Goal: Information Seeking & Learning: Learn about a topic

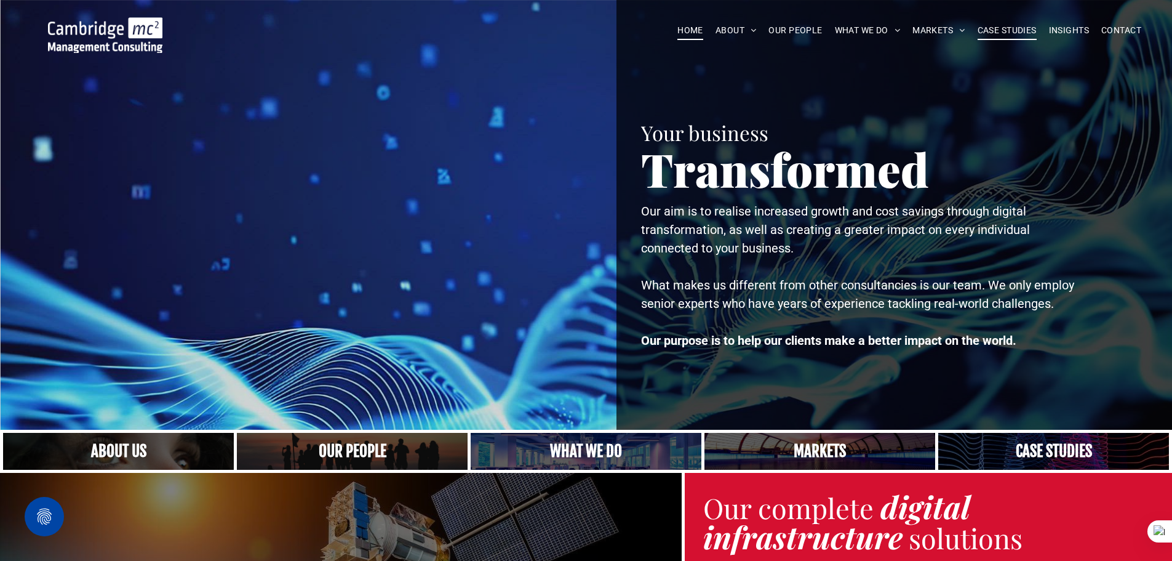
click at [1012, 30] on span "CASE STUDIES" at bounding box center [1007, 30] width 59 height 19
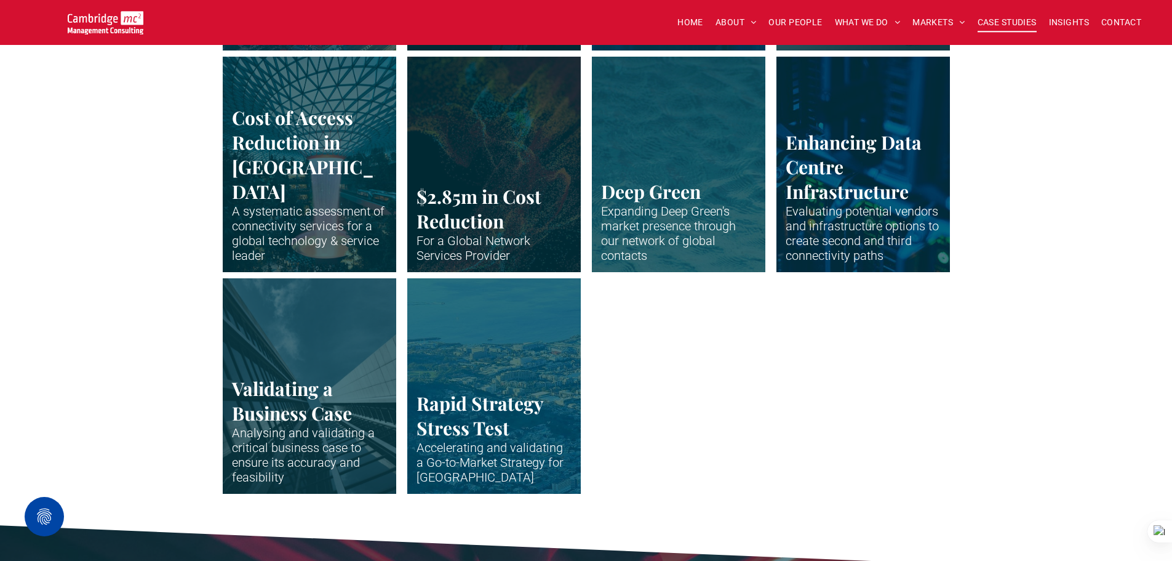
scroll to position [2584, 0]
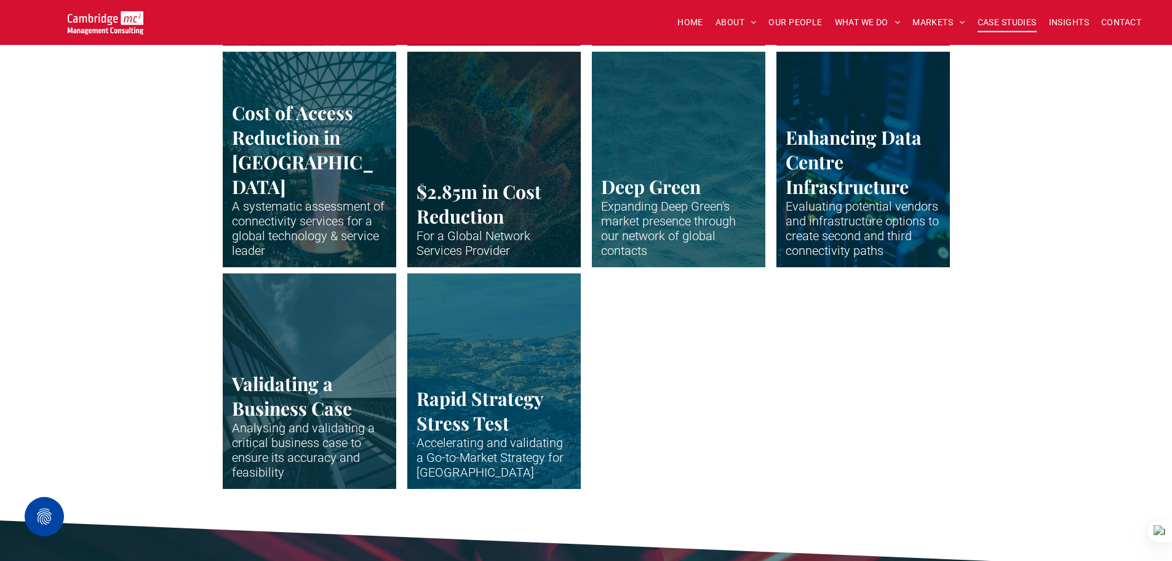
click at [362, 348] on link "Vertical shot up the side of modern business building" at bounding box center [309, 380] width 184 height 228
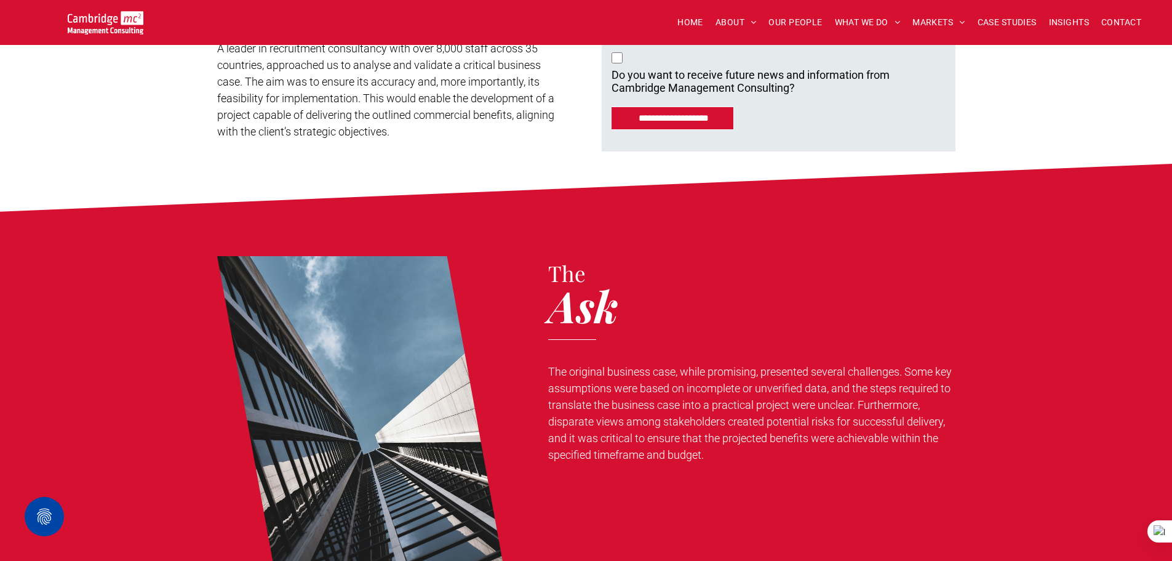
scroll to position [615, 0]
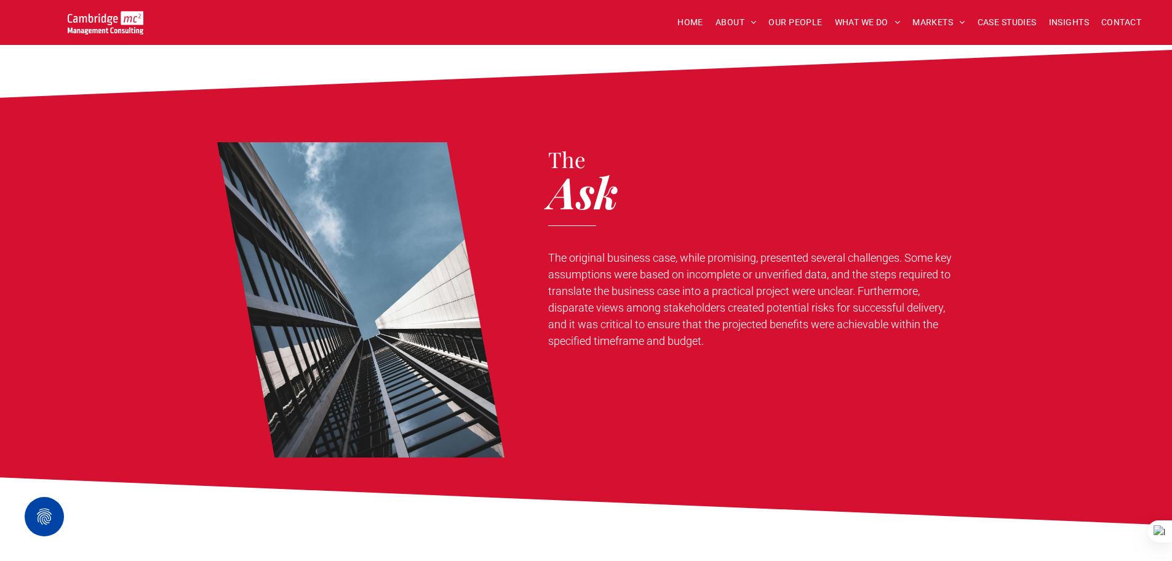
click at [754, 217] on div "The Ask The original business case, while promising, presented several challeng…" at bounding box center [746, 299] width 418 height 315
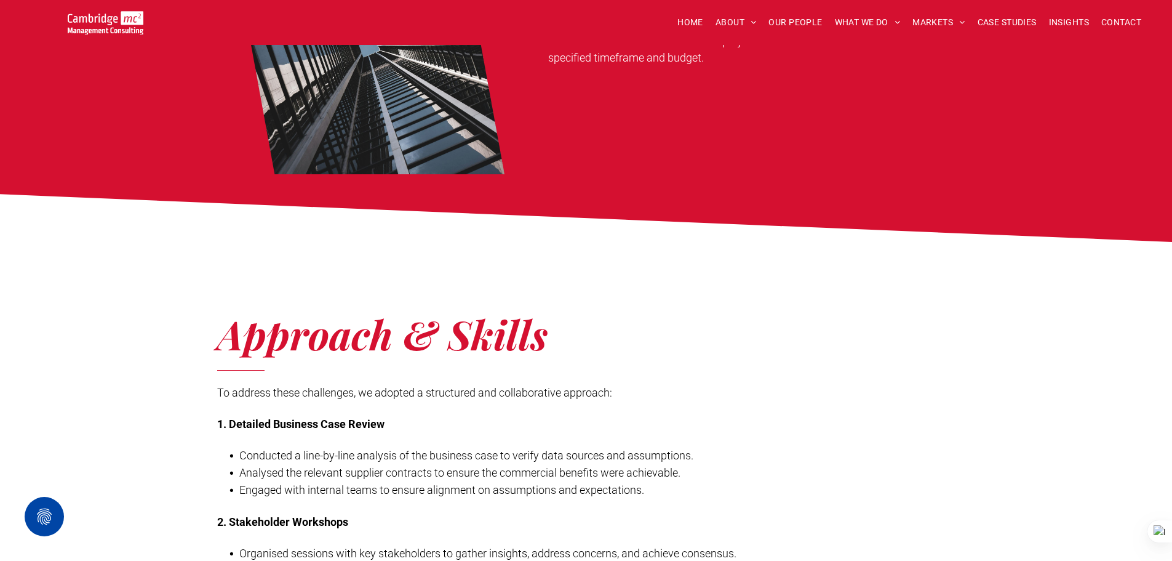
scroll to position [985, 0]
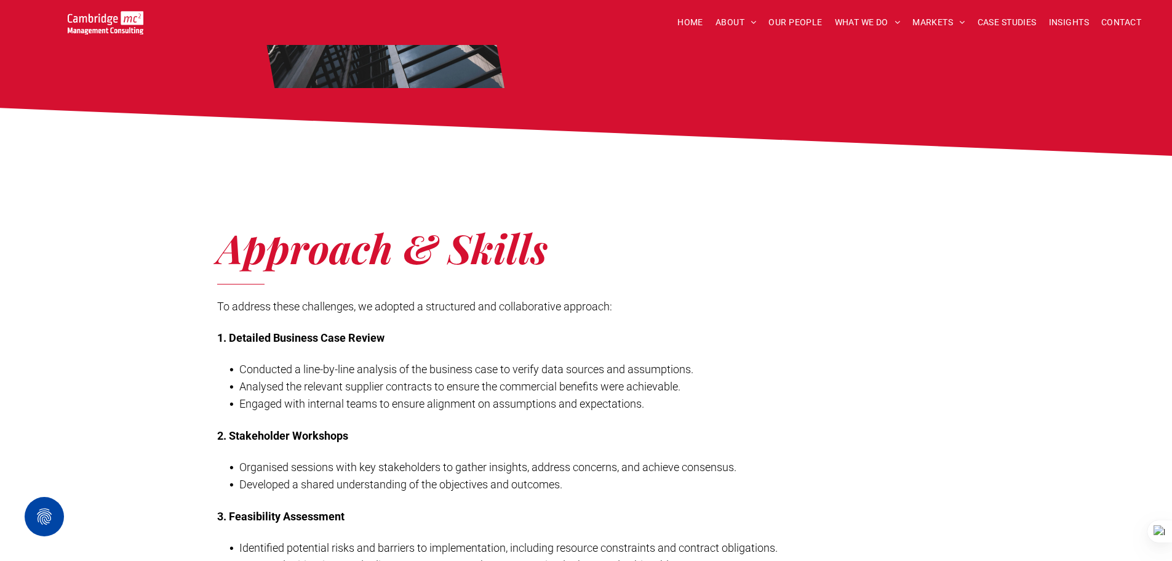
click at [605, 164] on div "Approach & Skills To address these challenges, we adopted a structured and coll…" at bounding box center [586, 426] width 1172 height 541
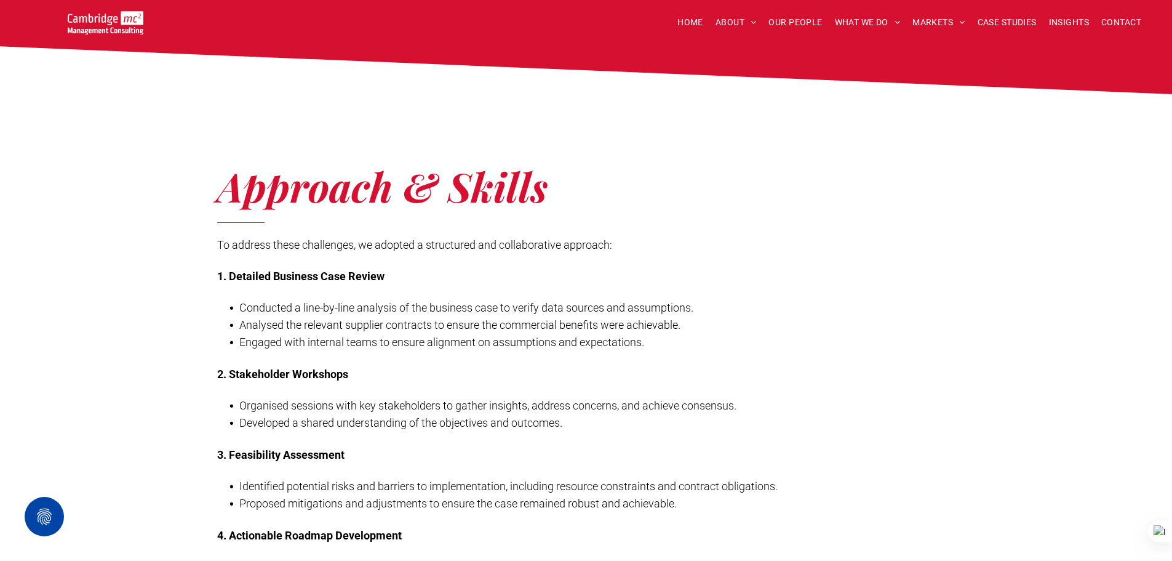
scroll to position [1108, 0]
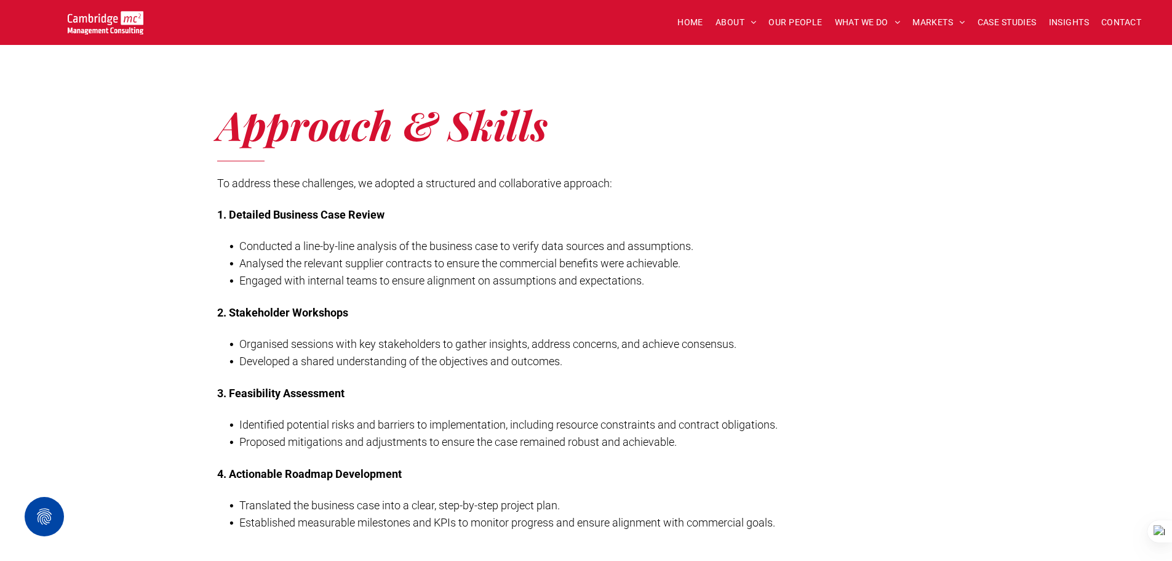
click at [669, 214] on h4 "1. Detailed Business Case Review" at bounding box center [506, 214] width 578 height 13
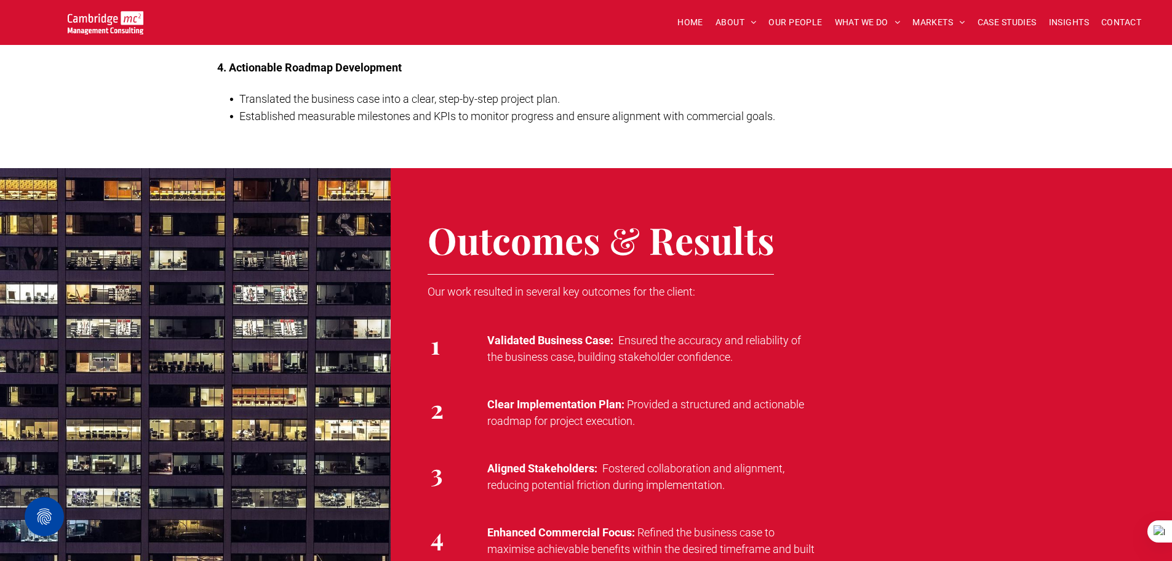
scroll to position [1600, 0]
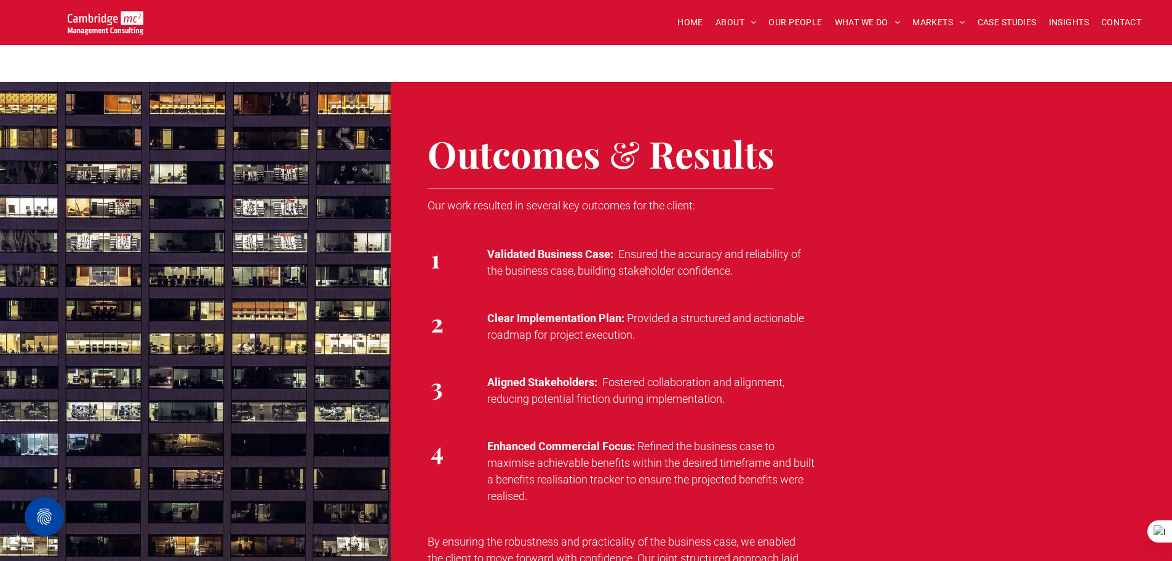
click at [703, 318] on span "Provided a structured and actionable" at bounding box center [715, 317] width 177 height 13
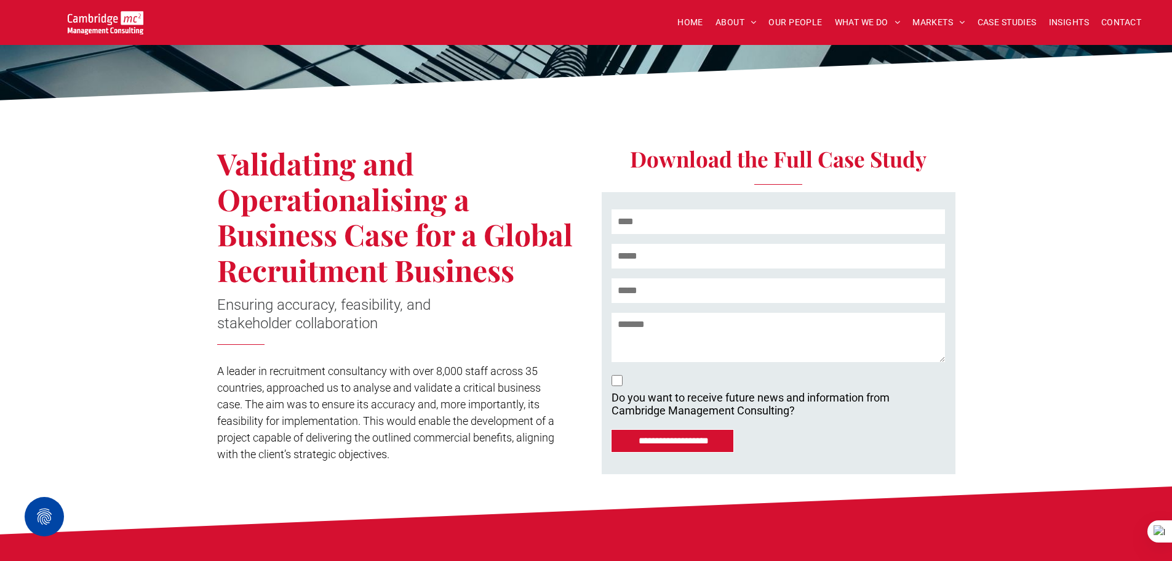
scroll to position [185, 0]
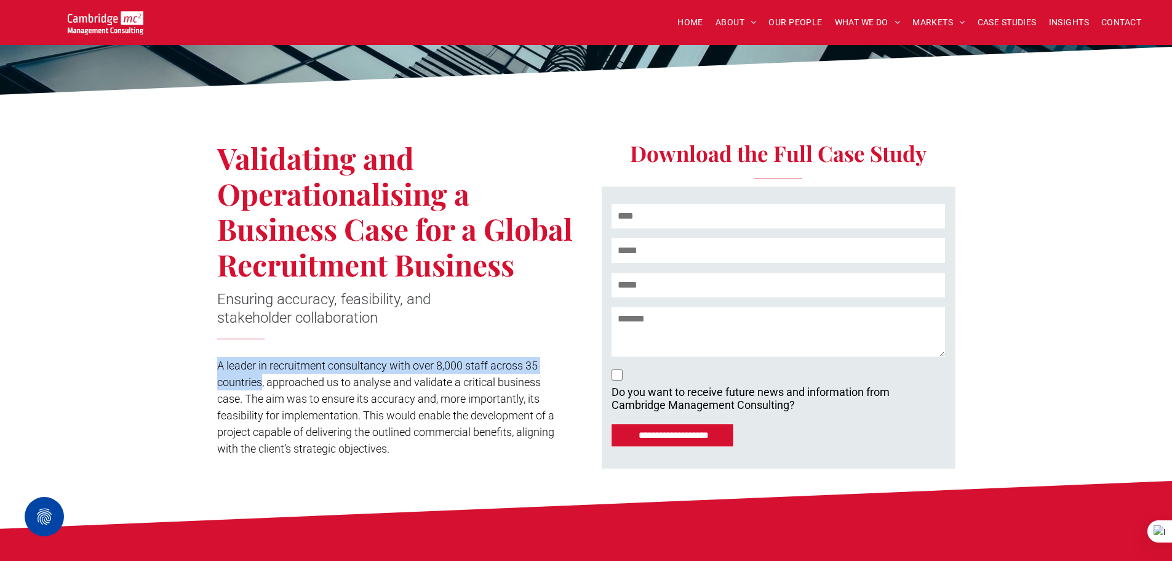
drag, startPoint x: 217, startPoint y: 369, endPoint x: 263, endPoint y: 386, distance: 48.7
click at [263, 386] on span "A leader in recruitment consultancy with over 8,000 staff across 35 countries, …" at bounding box center [385, 407] width 337 height 96
copy span "A leader in recruitment consultancy with over 8,000 staff across 35 countries"
